Goal: Task Accomplishment & Management: Manage account settings

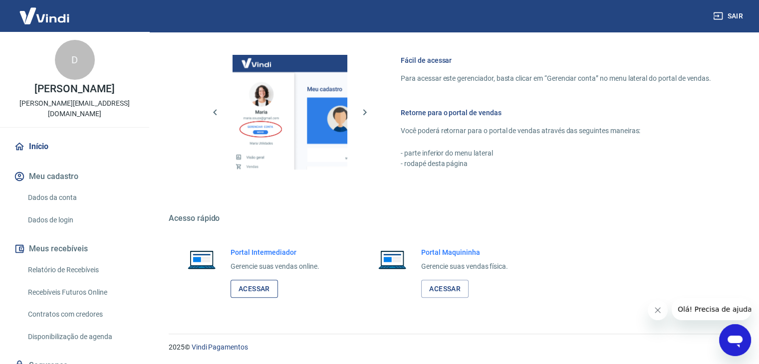
click at [255, 288] on link "Acessar" at bounding box center [253, 289] width 47 height 18
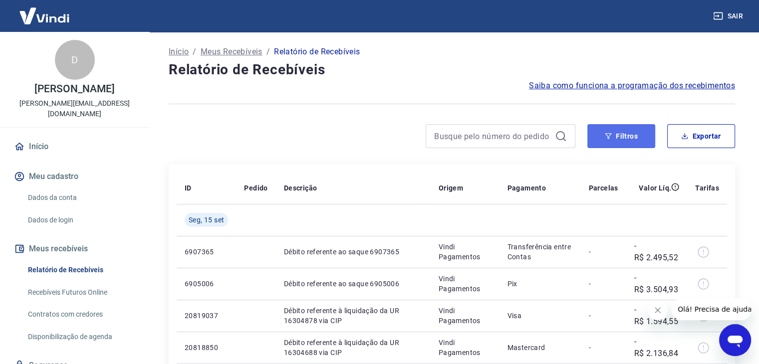
click at [624, 134] on button "Filtros" at bounding box center [621, 136] width 68 height 24
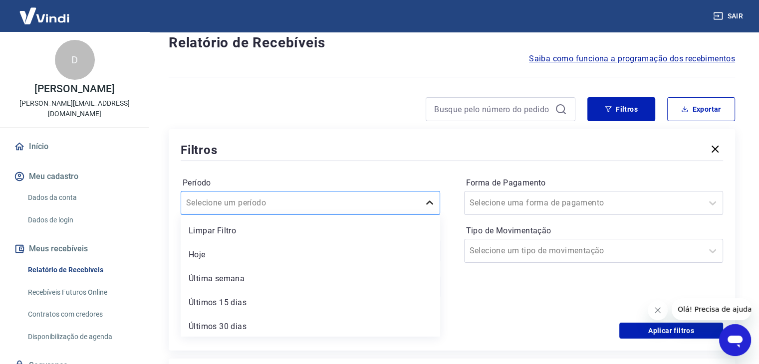
scroll to position [28, 0]
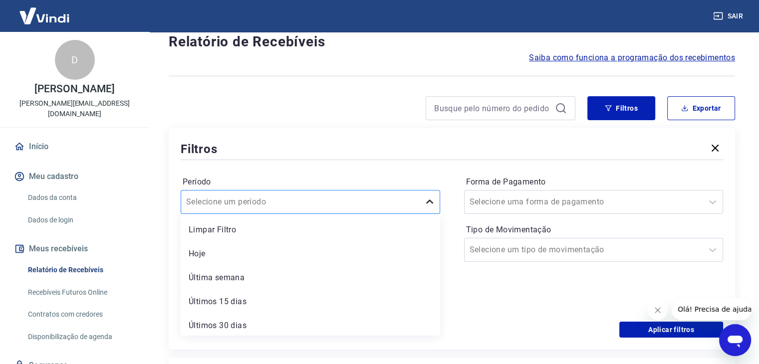
click at [431, 214] on div "option Limpar Filtro focused, 1 of 7. 7 results available. Use Up and Down to c…" at bounding box center [310, 202] width 259 height 24
click at [217, 227] on div "Limpar Filtro" at bounding box center [310, 230] width 259 height 20
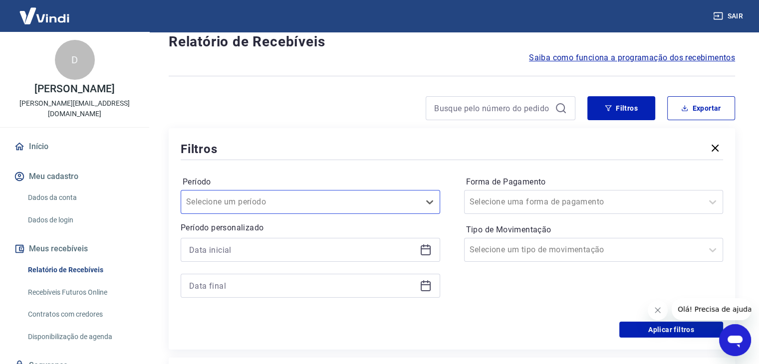
click at [422, 250] on icon at bounding box center [425, 250] width 12 height 12
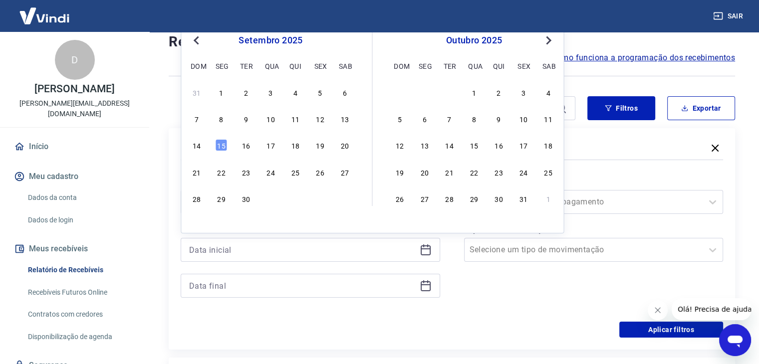
click at [197, 40] on span "Previous Month" at bounding box center [197, 39] width 0 height 11
click at [319, 146] on div "18" at bounding box center [320, 145] width 12 height 12
type input "[DATE]"
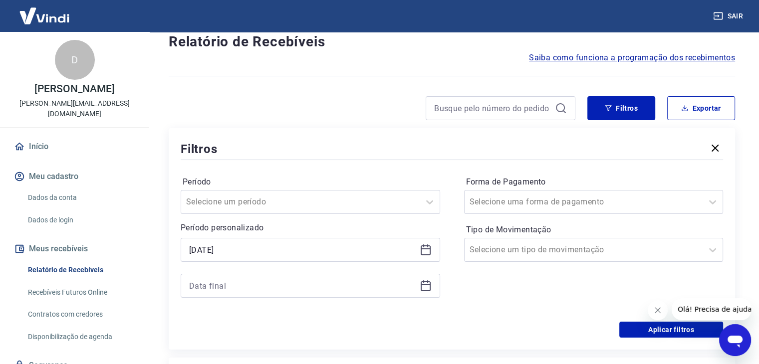
click at [423, 283] on icon at bounding box center [423, 281] width 1 height 3
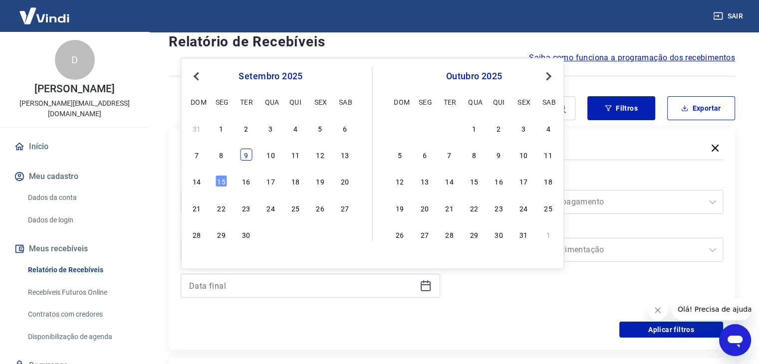
click at [244, 155] on div "9" at bounding box center [246, 155] width 12 height 12
type input "[DATE]"
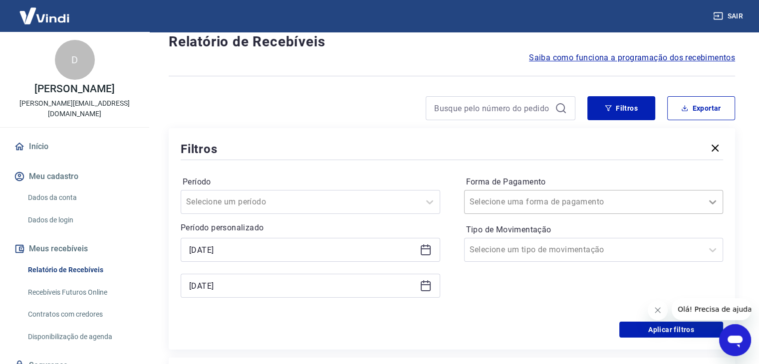
click at [712, 200] on icon at bounding box center [712, 202] width 12 height 12
click at [410, 332] on div "Aplicar filtros" at bounding box center [452, 330] width 542 height 16
click at [712, 204] on icon at bounding box center [712, 202] width 12 height 12
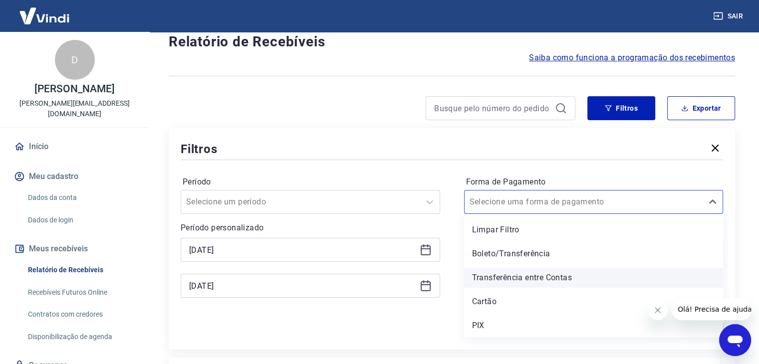
click at [547, 280] on div "Transferência entre Contas" at bounding box center [593, 278] width 259 height 20
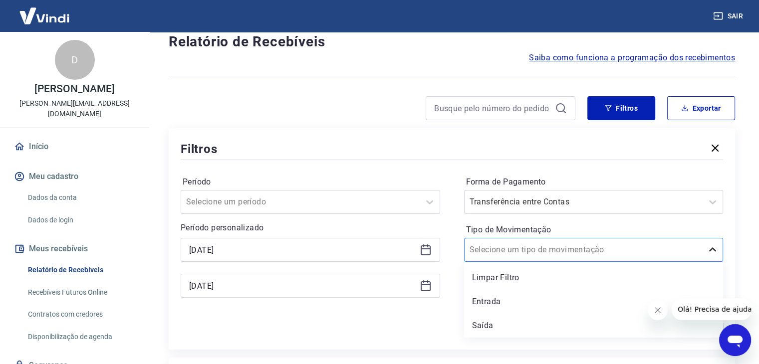
click at [710, 253] on icon at bounding box center [712, 250] width 12 height 12
click at [385, 332] on div "Aplicar filtros" at bounding box center [452, 330] width 542 height 16
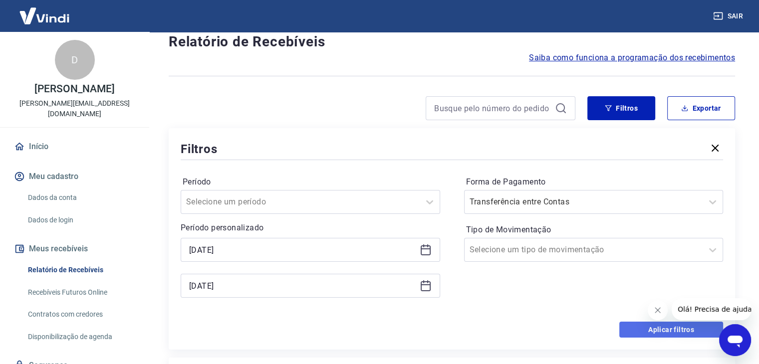
click at [647, 330] on button "Aplicar filtros" at bounding box center [671, 330] width 104 height 16
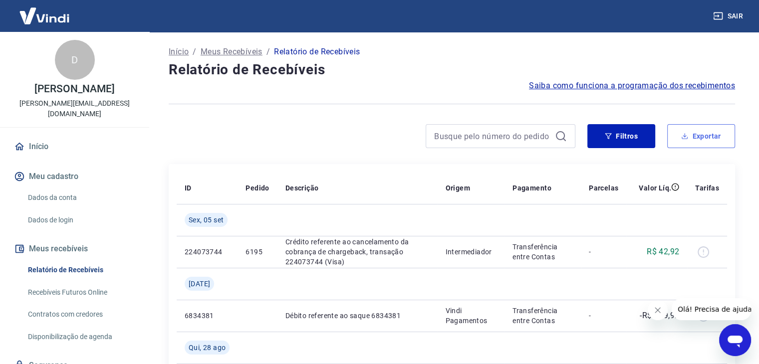
click at [700, 131] on button "Exportar" at bounding box center [701, 136] width 68 height 24
type input "[DATE]"
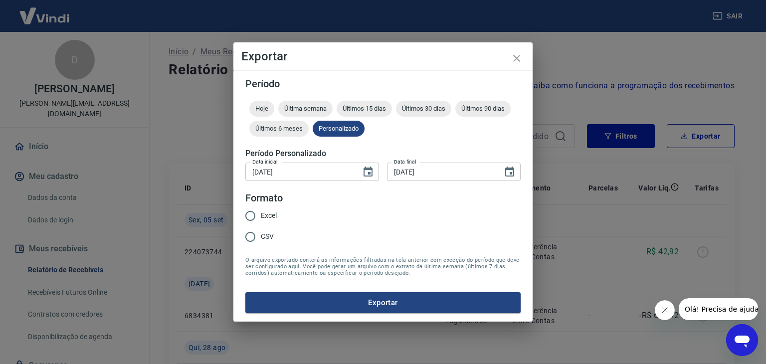
click at [249, 216] on input "Excel" at bounding box center [250, 215] width 21 height 21
radio input "true"
click at [403, 302] on button "Exportar" at bounding box center [382, 302] width 275 height 21
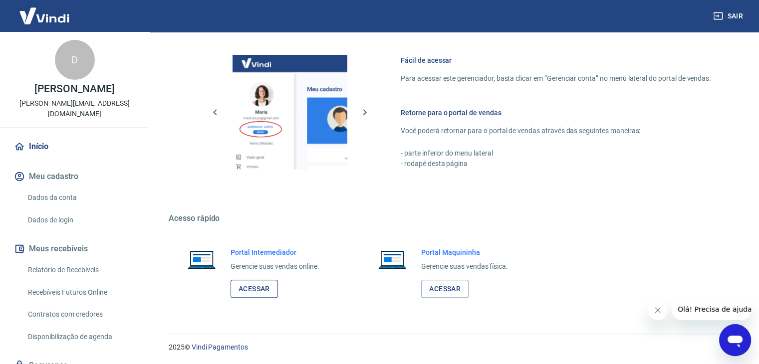
click at [266, 290] on link "Acessar" at bounding box center [253, 289] width 47 height 18
